Goal: Transaction & Acquisition: Download file/media

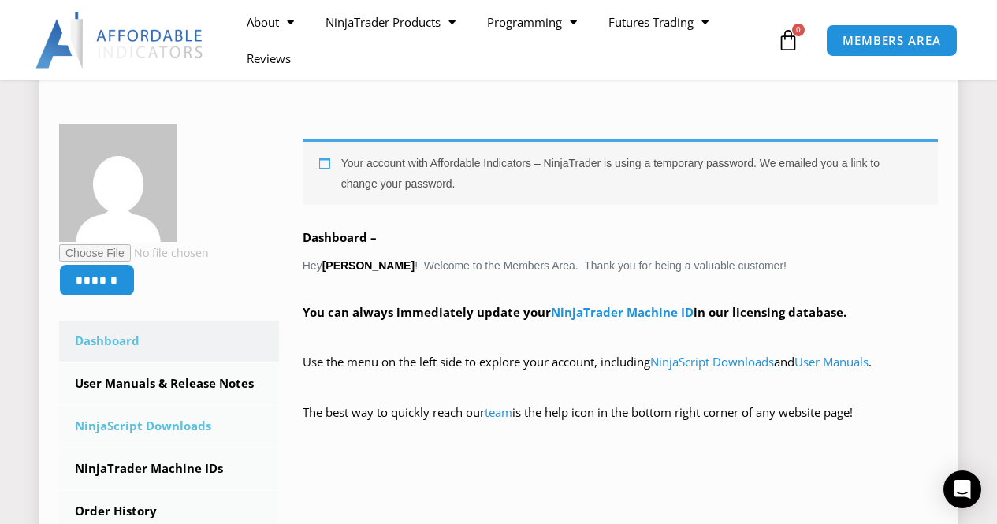
scroll to position [224, 0]
click at [169, 423] on link "NinjaScript Downloads" at bounding box center [169, 425] width 220 height 41
click at [165, 425] on link "NinjaScript Downloads" at bounding box center [169, 425] width 220 height 41
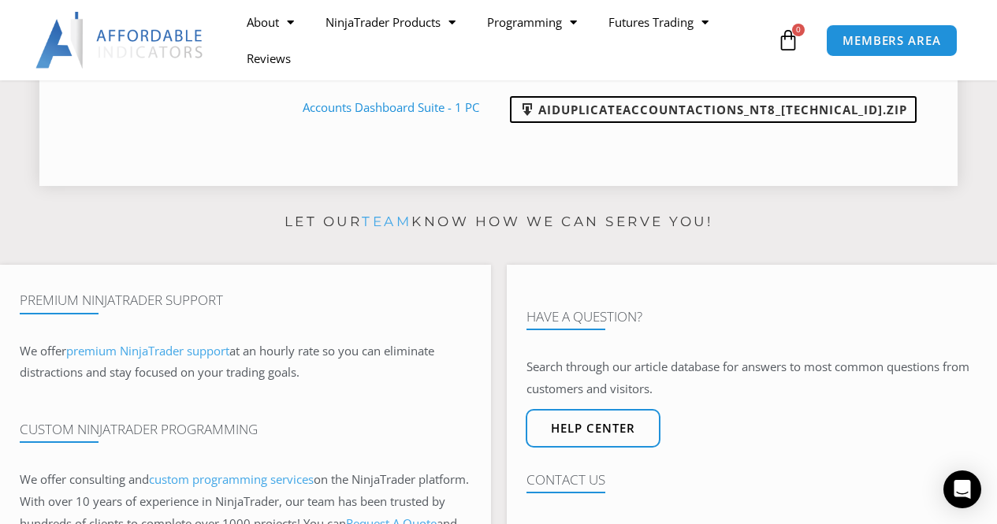
scroll to position [924, 0]
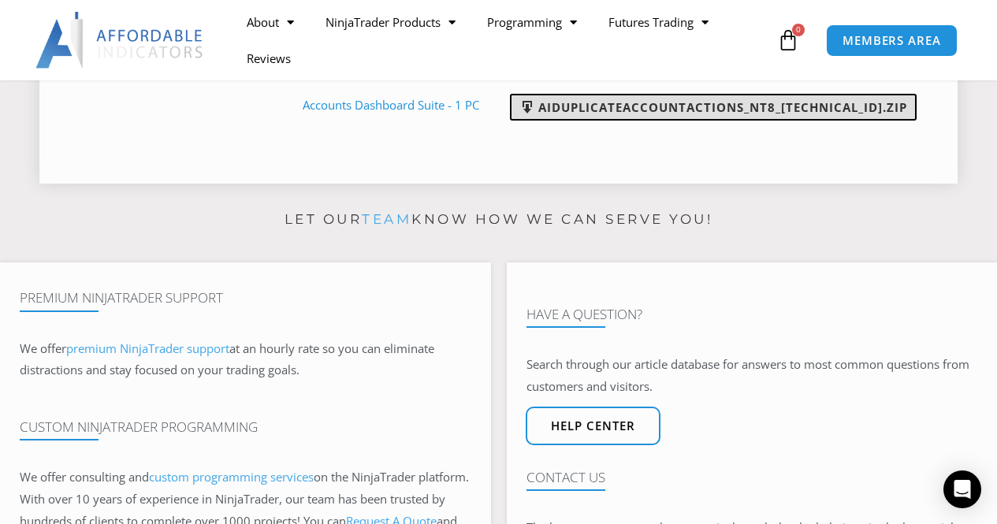
click at [682, 121] on link "AIDuplicateAccountActions_NT8_[TECHNICAL_ID].zip" at bounding box center [713, 107] width 407 height 27
